Goal: Task Accomplishment & Management: Use online tool/utility

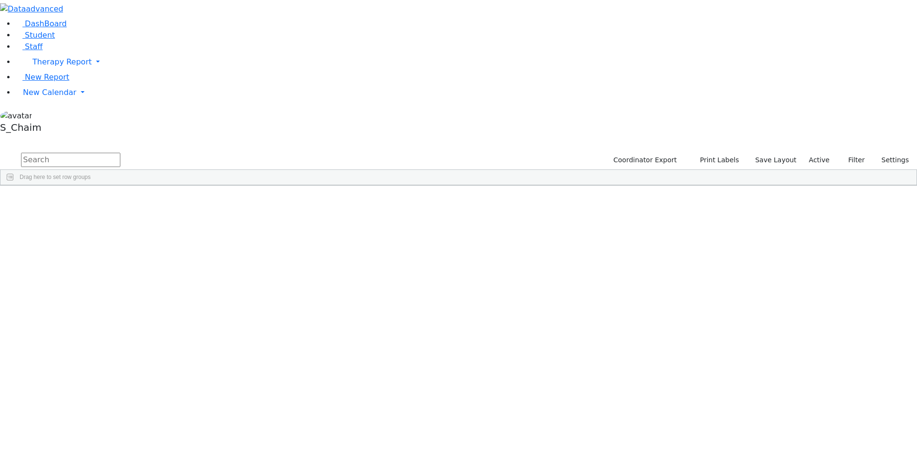
click at [499, 190] on span "Site" at bounding box center [494, 193] width 11 height 7
click at [122, 283] on div "[PERSON_NAME]" at bounding box center [92, 289] width 60 height 13
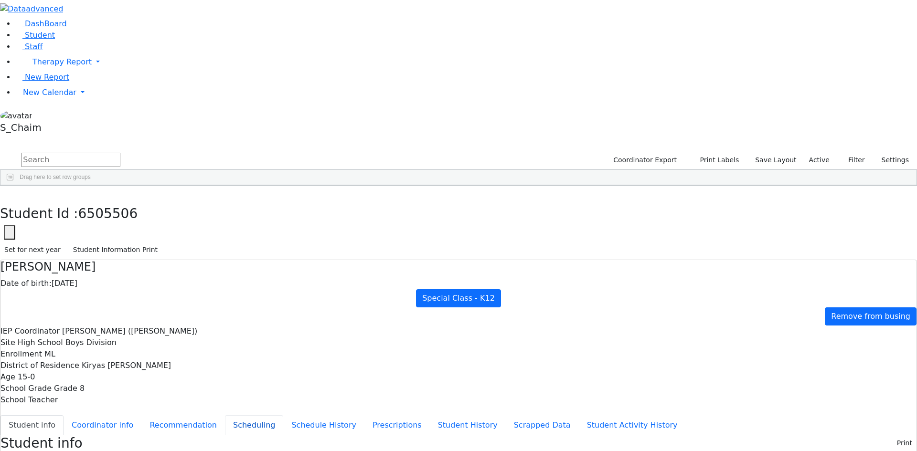
click at [225, 415] on button "Scheduling" at bounding box center [254, 425] width 58 height 20
click at [4, 193] on use "button" at bounding box center [4, 193] width 0 height 0
click at [45, 97] on span "New Calendar" at bounding box center [49, 92] width 53 height 9
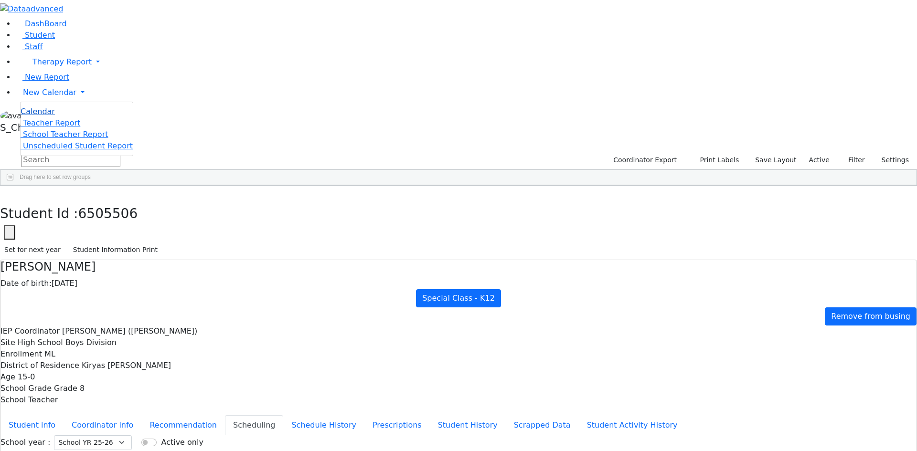
click at [49, 116] on span "Calendar" at bounding box center [38, 111] width 34 height 9
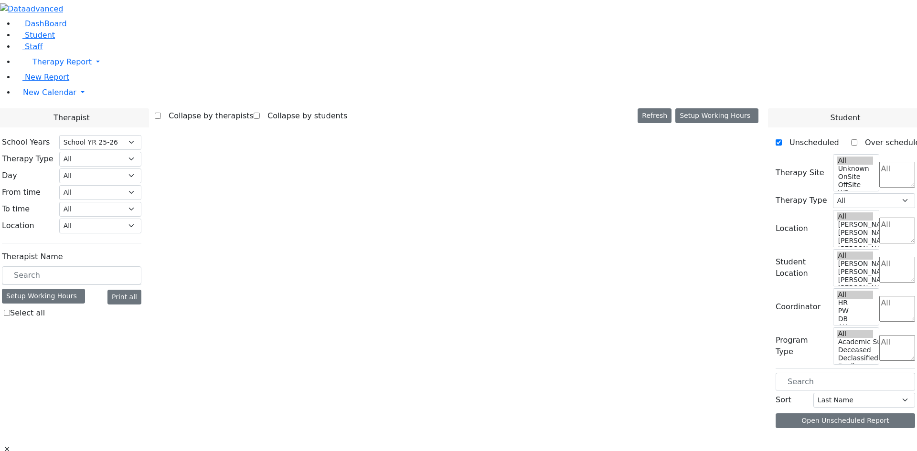
select select "212"
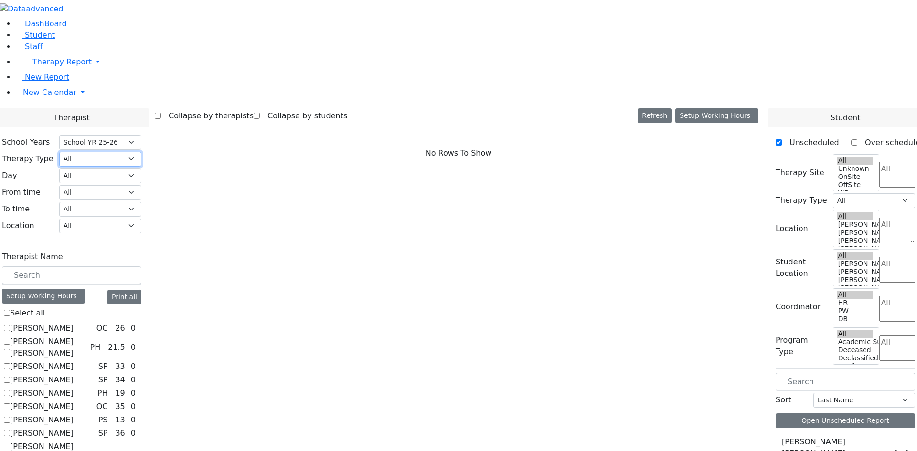
click at [141, 152] on select "All Psych Hearing Vision Speech Physical Occupational" at bounding box center [100, 159] width 82 height 15
select select "3"
click at [141, 152] on select "All Psych Hearing Vision Speech Physical Occupational" at bounding box center [100, 159] width 82 height 15
select select "3"
click at [879, 162] on textarea "Search" at bounding box center [897, 175] width 36 height 26
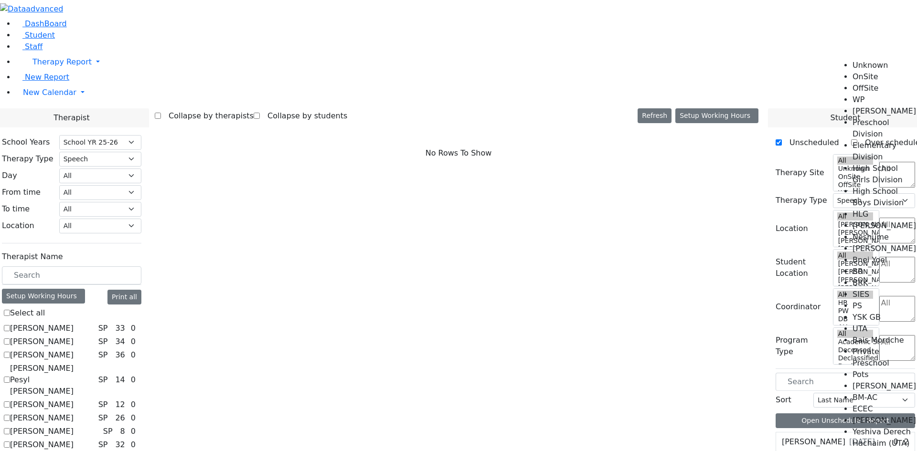
scroll to position [48, 0]
click at [872, 186] on li "High School Boys Division" at bounding box center [884, 197] width 64 height 23
select select "12"
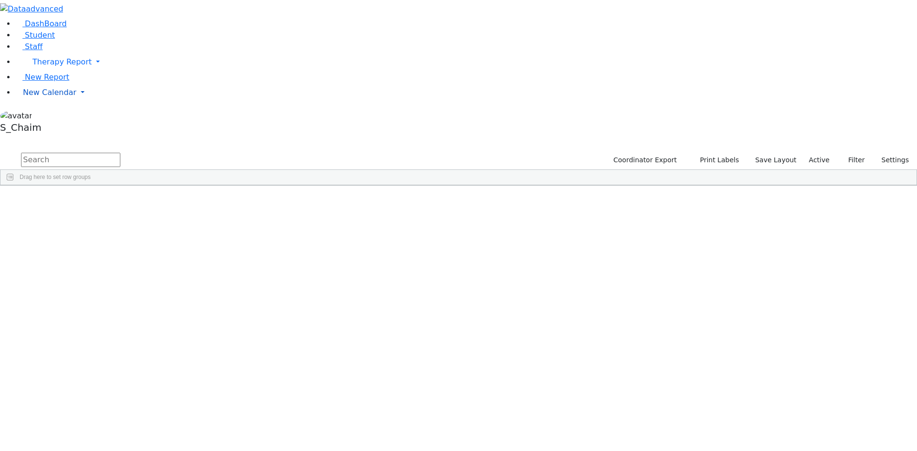
click at [67, 102] on link "New Calendar" at bounding box center [466, 92] width 902 height 19
click at [47, 116] on span "Calendar" at bounding box center [38, 111] width 34 height 9
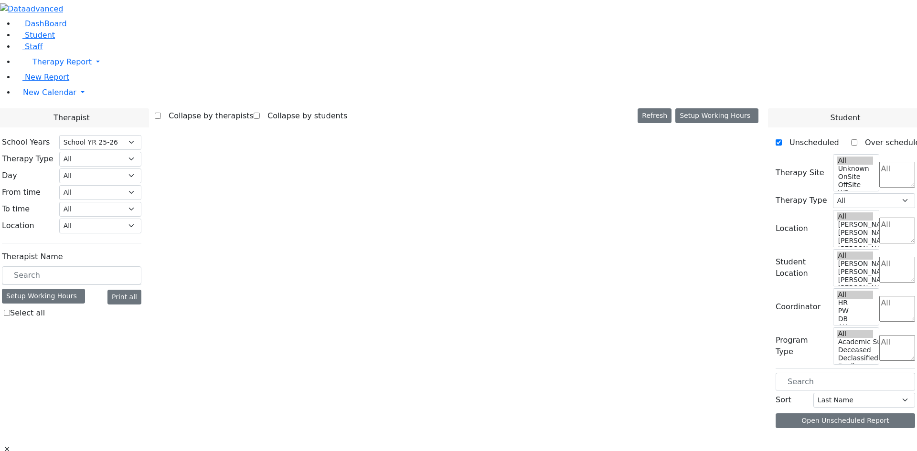
select select "212"
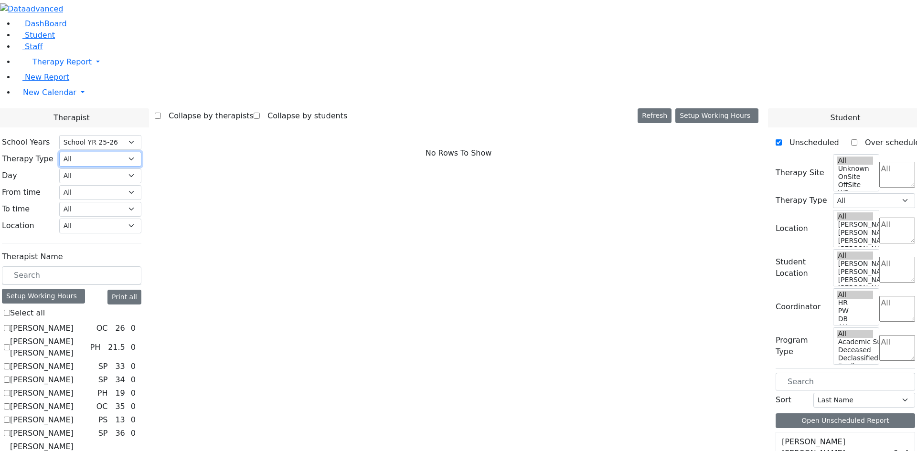
click at [141, 152] on select "All Psych Hearing Vision Speech Physical Occupational" at bounding box center [100, 159] width 82 height 15
select select "1"
click at [141, 152] on select "All Psych Hearing Vision Speech Physical Occupational" at bounding box center [100, 159] width 82 height 15
select select "1"
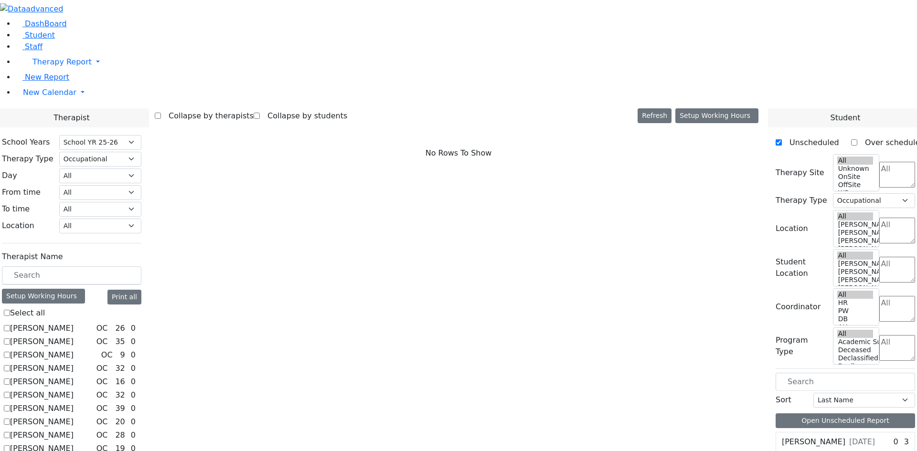
checkbox input "true"
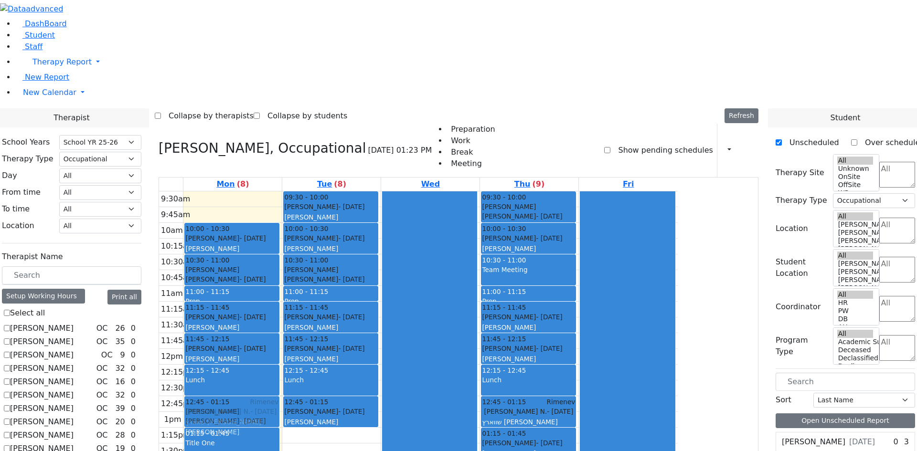
drag, startPoint x: 308, startPoint y: 75, endPoint x: 320, endPoint y: 279, distance: 203.8
click at [282, 279] on div "09:30 - 10:00 Kraus Usher - 07/13/2011 Volfman Dovid 10:00 - 10:30 Polatsek Yis…" at bounding box center [232, 364] width 98 height 347
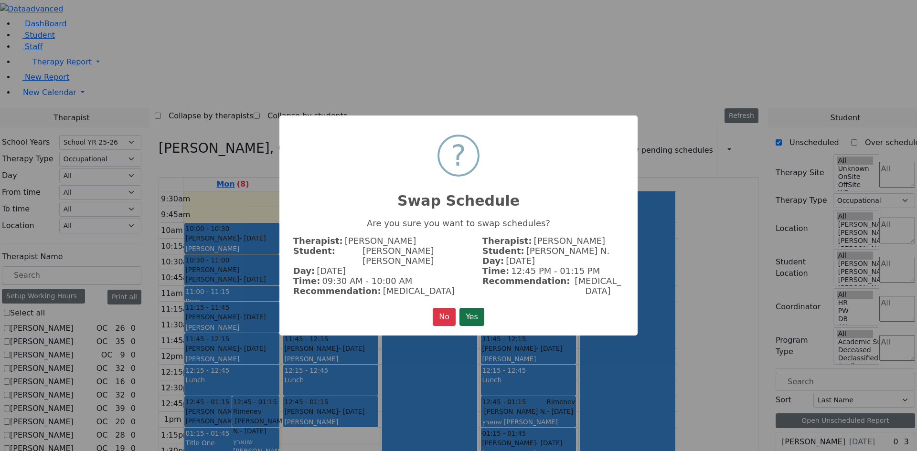
click at [469, 311] on button "Yes" at bounding box center [471, 317] width 25 height 18
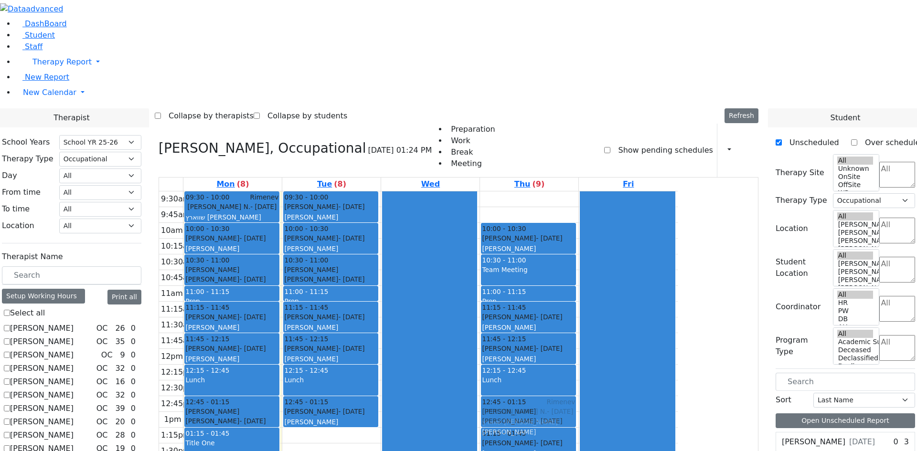
drag, startPoint x: 625, startPoint y: 78, endPoint x: 643, endPoint y: 275, distance: 198.0
click at [578, 278] on div "09:30 - 10:00 Kraus Usher - 07/13/2011 Volfman Dovid 10:00 - 10:30 Polatsek Yis…" at bounding box center [529, 364] width 98 height 347
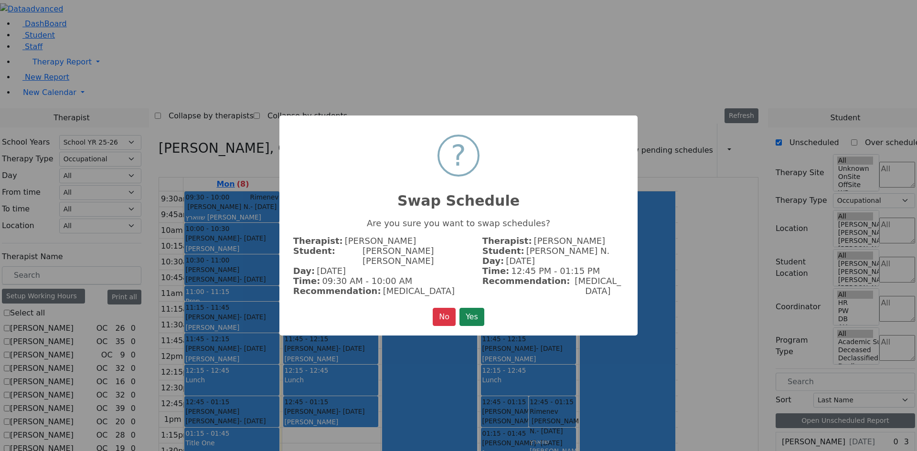
click at [467, 308] on button "Yes" at bounding box center [471, 317] width 25 height 18
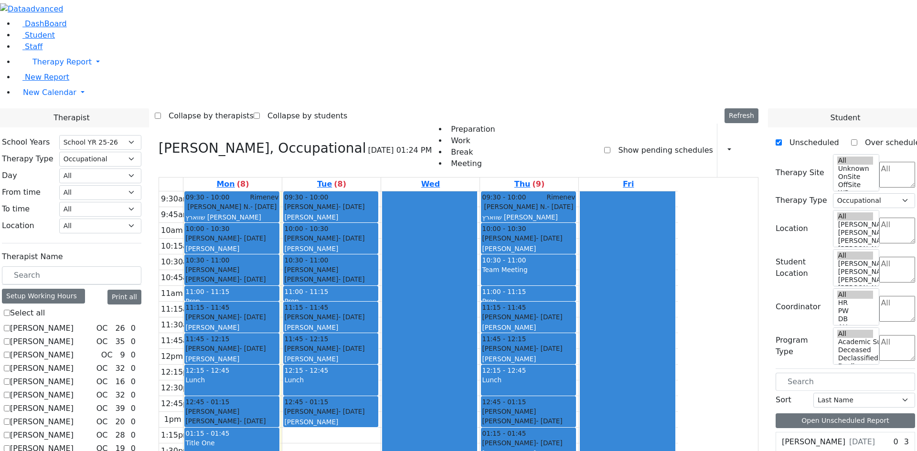
click at [573, 203] on span "- 04/19/2009" at bounding box center [560, 207] width 26 height 8
click at [575, 202] on div "Schwartz Shulem N. - 04/19/2009" at bounding box center [528, 207] width 93 height 10
click at [575, 234] on div "Polatsek Yisroel - 12/20/2007 Guttman, Chesky" at bounding box center [528, 244] width 93 height 21
click at [575, 202] on div "Schwartz Shulem N. - 04/19/2009 שווארץ שלום נחמן Feigenbaum Avraham (Alan) עקיב…" at bounding box center [528, 233] width 93 height 62
click at [576, 191] on link "09:30 - 10:00 Rimenev Schwartz Shulem N. - 04/19/2009 שווארץ שלום נחמן Feigenba…" at bounding box center [528, 206] width 95 height 31
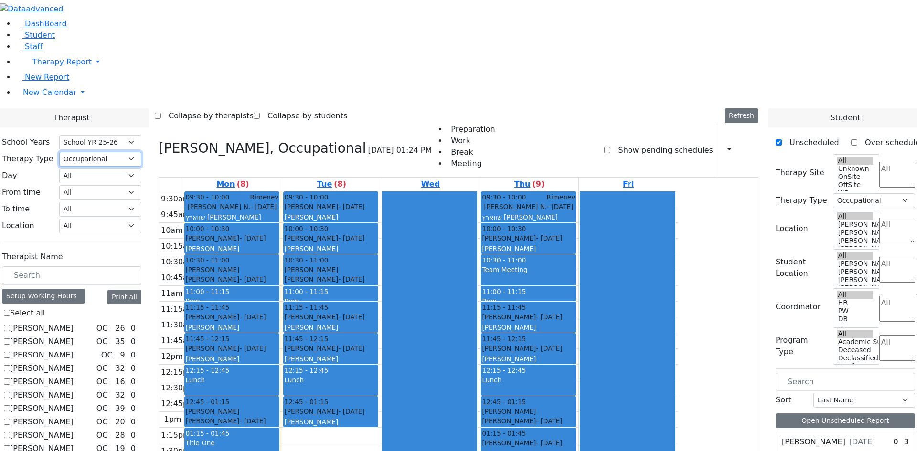
click at [141, 152] on select "All Psych Hearing Vision Speech Physical Occupational" at bounding box center [100, 159] width 82 height 15
select select "3"
click at [141, 152] on select "All Psych Hearing Vision Speech Physical Occupational" at bounding box center [100, 159] width 82 height 15
select select "3"
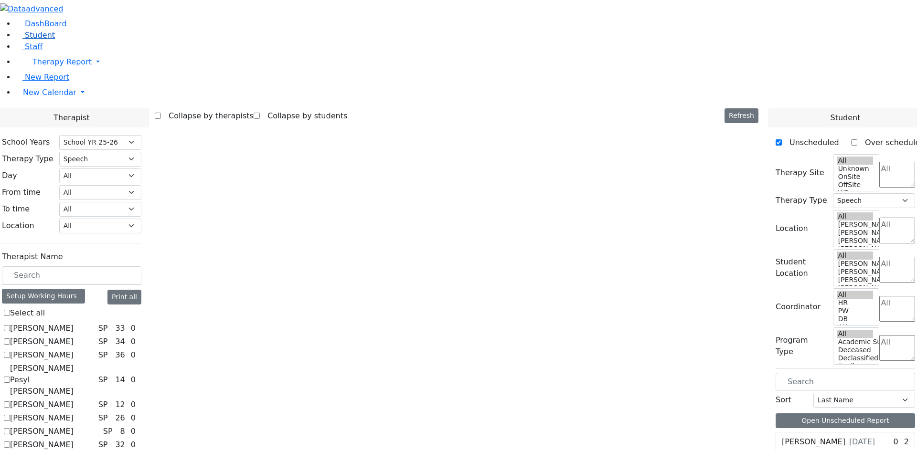
click at [32, 40] on span "Student" at bounding box center [40, 35] width 30 height 9
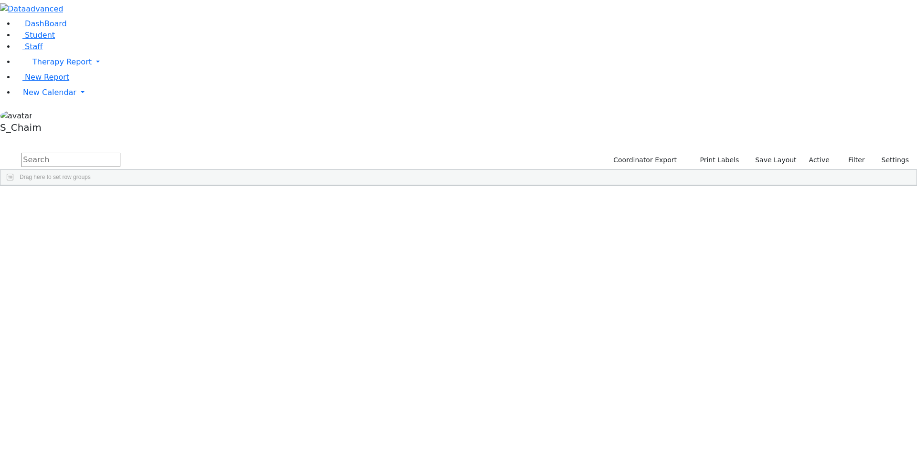
click at [499, 190] on span "Site" at bounding box center [494, 193] width 11 height 7
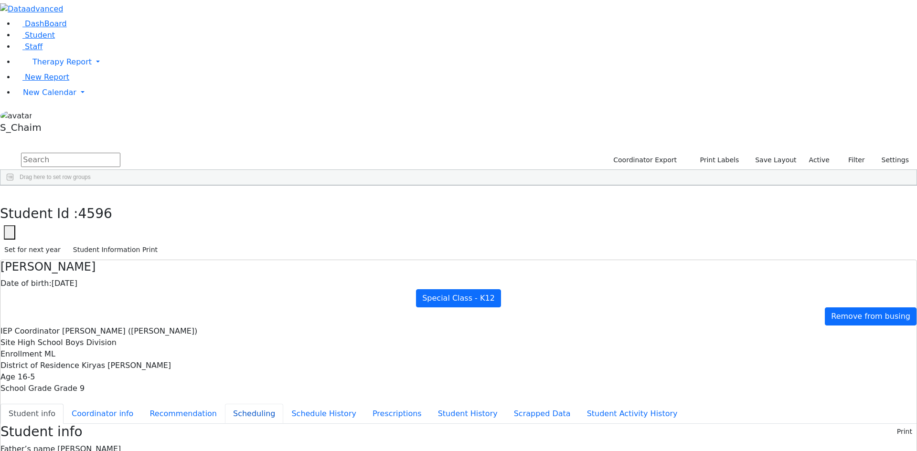
click at [225, 404] on button "Scheduling" at bounding box center [254, 414] width 58 height 20
click at [14, 186] on button "button" at bounding box center [7, 196] width 14 height 20
click at [40, 82] on span "New Report" at bounding box center [47, 77] width 44 height 9
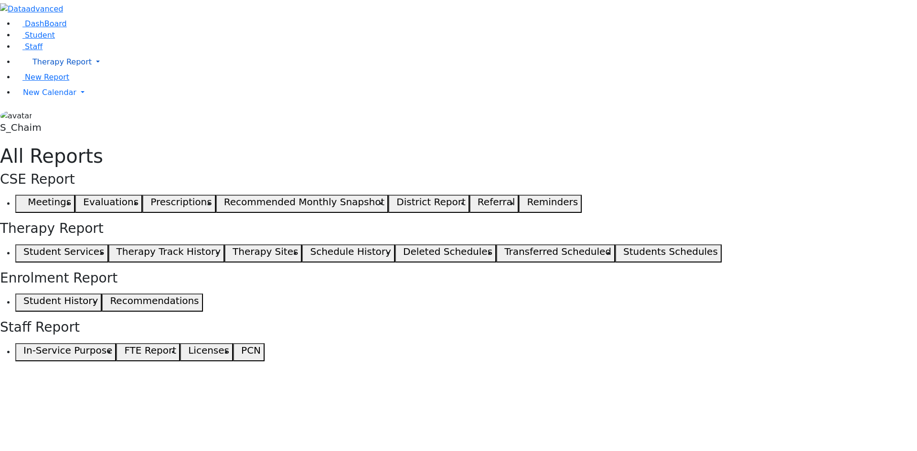
click at [42, 66] on span "Therapy Report" at bounding box center [61, 61] width 59 height 9
click at [45, 98] on span "Calendar" at bounding box center [47, 93] width 34 height 9
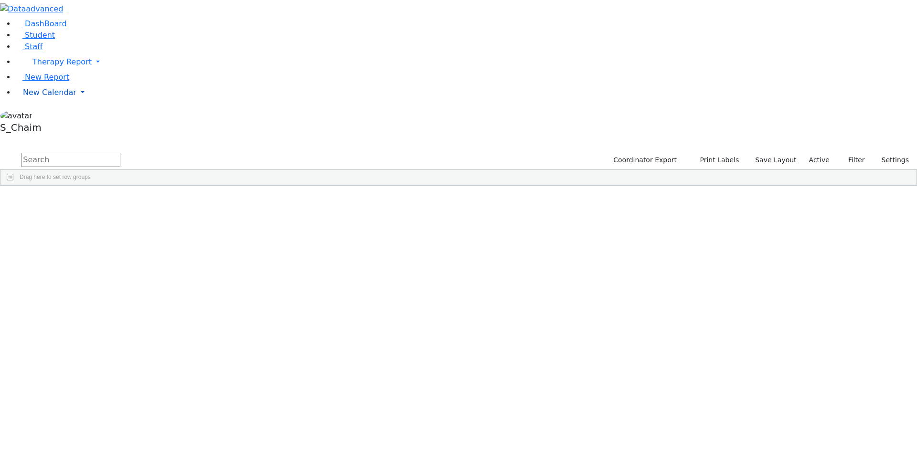
click at [42, 97] on span "New Calendar" at bounding box center [49, 92] width 53 height 9
click at [44, 116] on span "Calendar" at bounding box center [38, 111] width 34 height 9
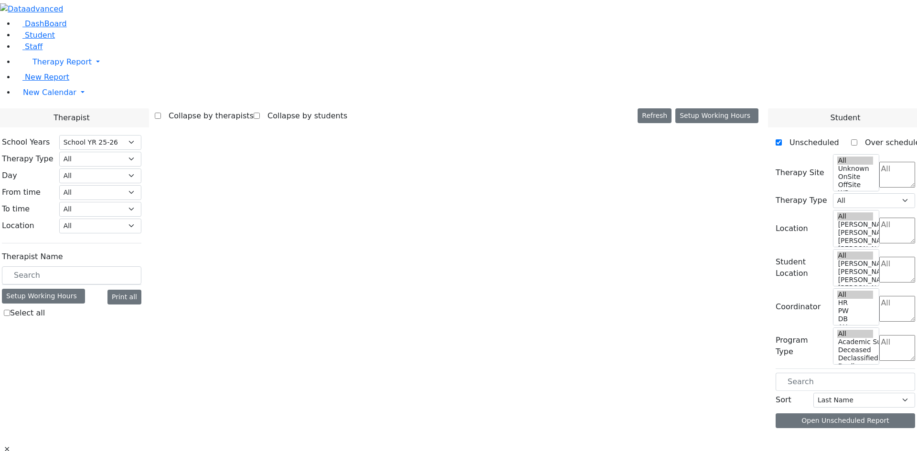
select select "212"
select select "1"
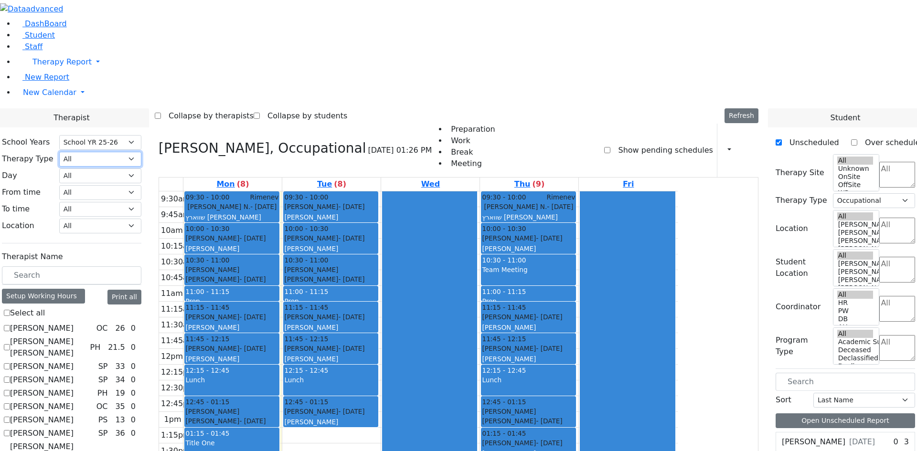
click at [141, 152] on select "All Psych Hearing Vision Speech Physical Occupational" at bounding box center [100, 159] width 82 height 15
select select "1"
click at [141, 152] on select "All Psych Hearing Vision Speech Physical Occupational" at bounding box center [100, 159] width 82 height 15
click at [723, 146] on icon "button" at bounding box center [723, 150] width 0 height 9
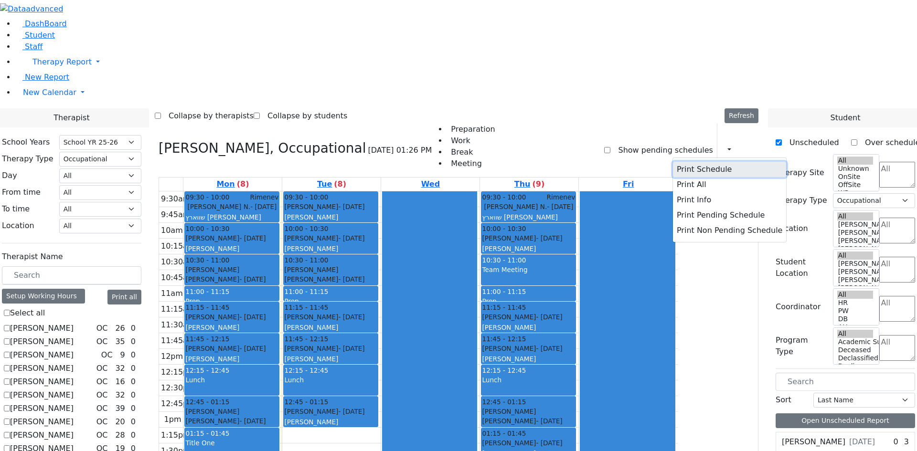
click at [673, 162] on button "Print Schedule" at bounding box center [729, 169] width 113 height 15
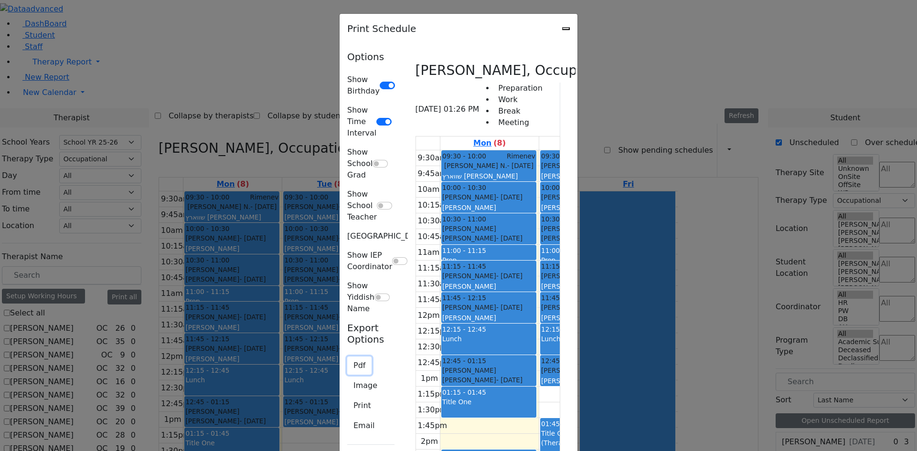
click at [347, 357] on button "Pdf" at bounding box center [359, 366] width 24 height 18
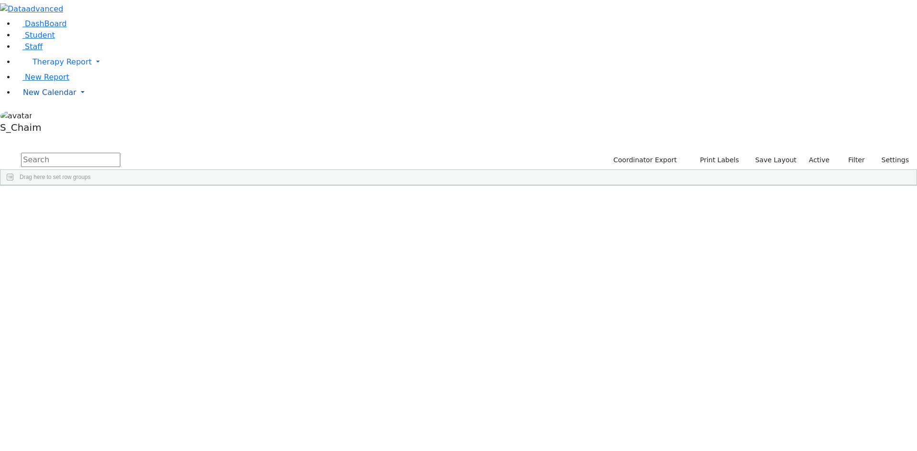
click at [36, 97] on span "New Calendar" at bounding box center [49, 92] width 53 height 9
click at [55, 128] on span "Teacher Report" at bounding box center [51, 122] width 57 height 9
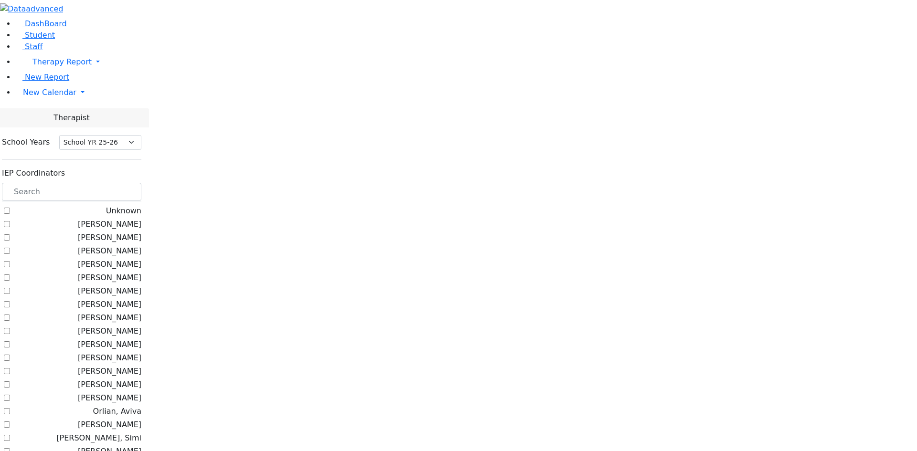
select select "212"
click at [141, 183] on input "text" at bounding box center [71, 192] width 139 height 18
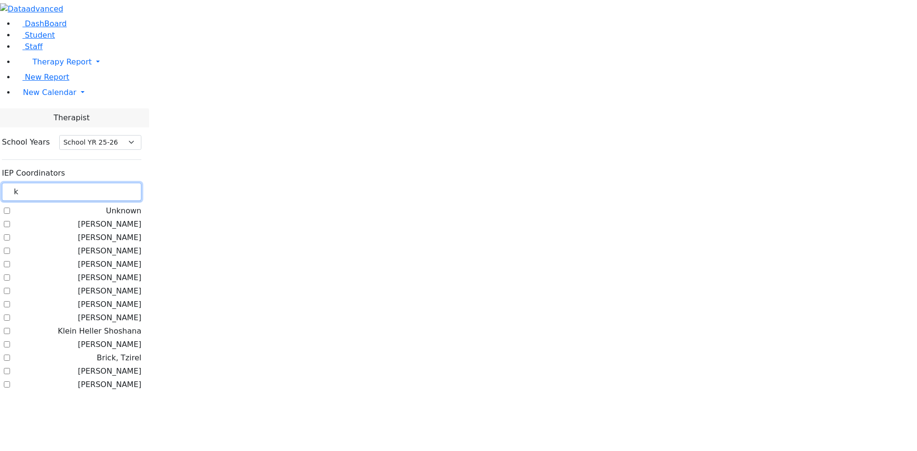
type input "k"
click at [141, 339] on label "[PERSON_NAME]" at bounding box center [110, 344] width 64 height 11
click at [10, 341] on input "[PERSON_NAME]" at bounding box center [7, 344] width 6 height 6
checkbox input "true"
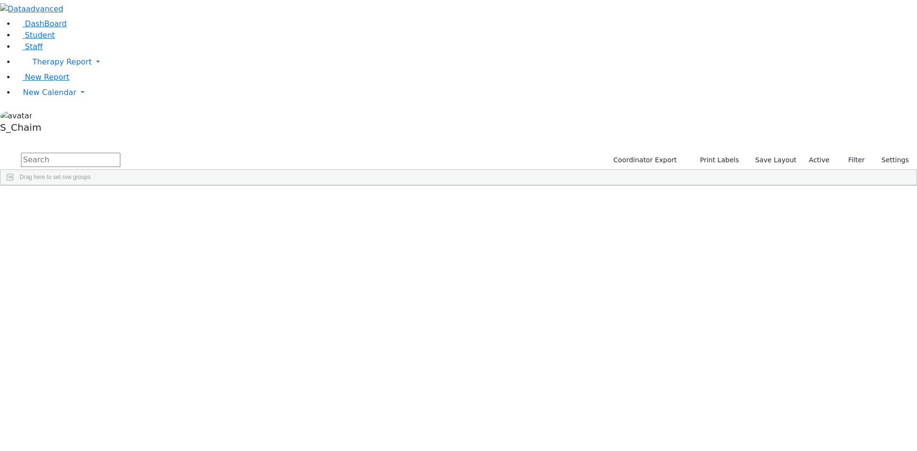
click at [499, 190] on span "Site" at bounding box center [494, 193] width 11 height 7
click at [53, 97] on span "New Calendar" at bounding box center [49, 92] width 53 height 9
click at [51, 116] on span "Calendar" at bounding box center [38, 111] width 34 height 9
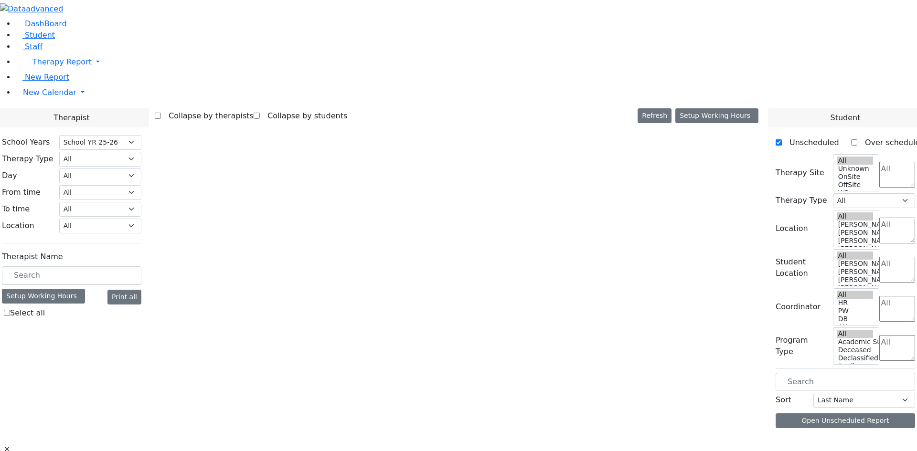
select select "212"
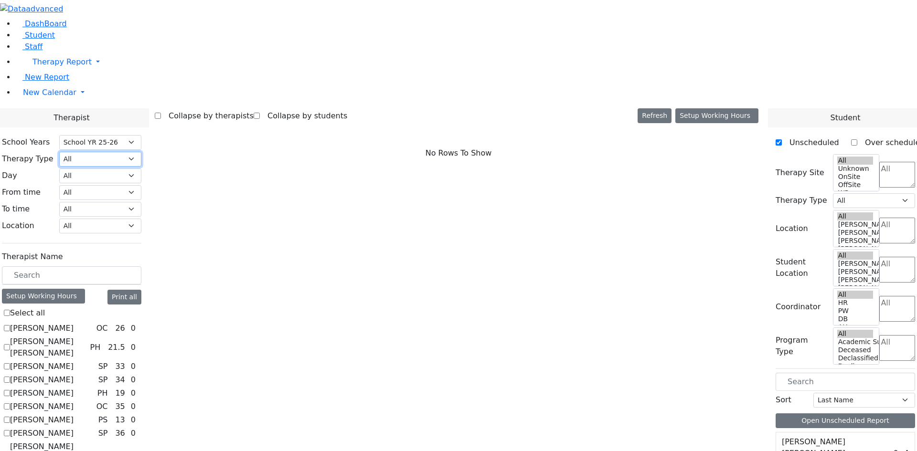
click at [141, 152] on select "All Psych Hearing Vision Speech Physical Occupational" at bounding box center [100, 159] width 82 height 15
select select "3"
click at [141, 152] on select "All Psych Hearing Vision Speech Physical Occupational" at bounding box center [100, 159] width 82 height 15
select select "3"
click at [74, 323] on label "[PERSON_NAME]" at bounding box center [42, 328] width 64 height 11
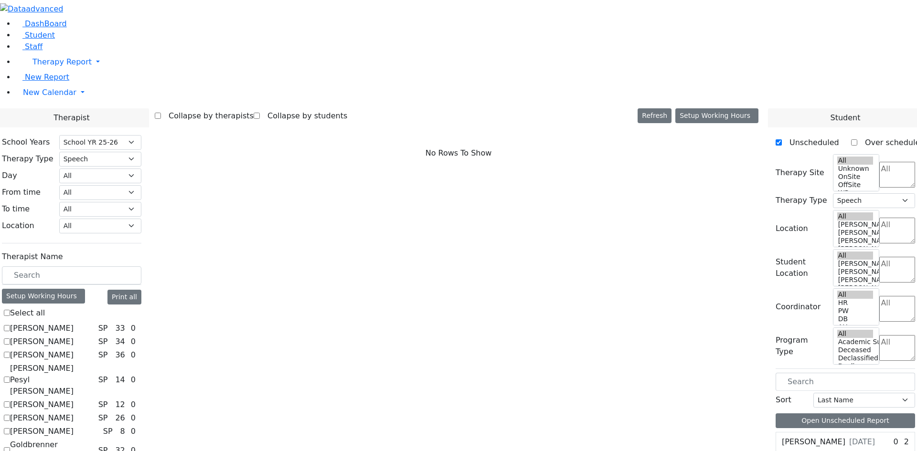
click at [10, 325] on input "[PERSON_NAME]" at bounding box center [7, 328] width 6 height 6
checkbox input "true"
